Goal: Find specific page/section: Find specific page/section

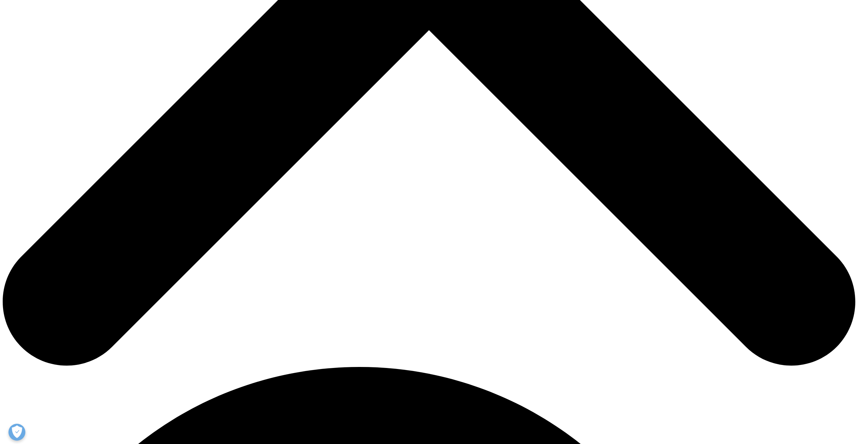
scroll to position [507, 0]
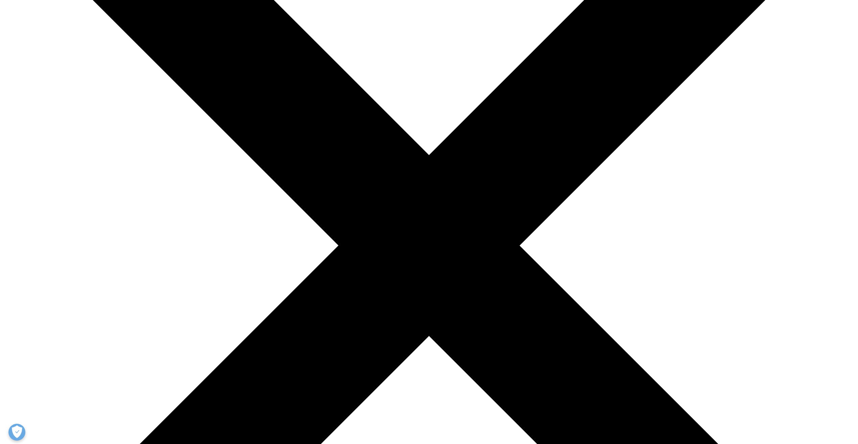
scroll to position [0, 0]
